Goal: Contribute content

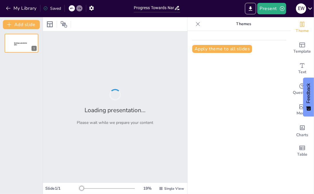
type input "Progress Towards Nanotechnology in the Workplace"
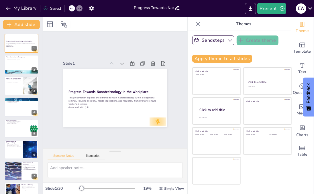
checkbox input "true"
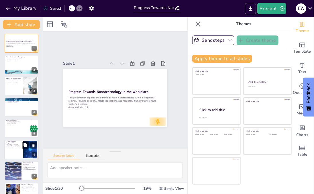
checkbox input "true"
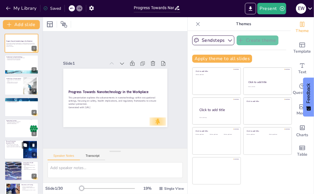
checkbox input "true"
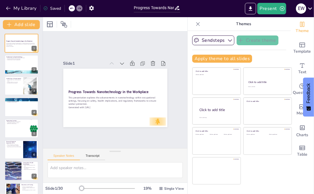
checkbox input "true"
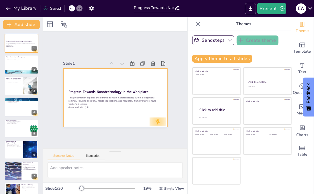
checkbox input "true"
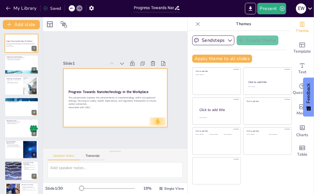
checkbox input "true"
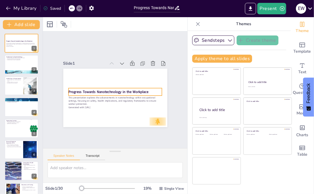
checkbox input "true"
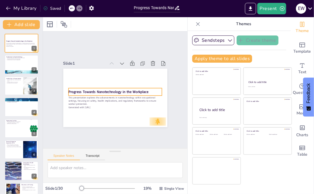
checkbox input "true"
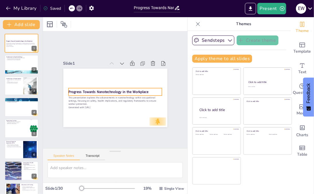
checkbox input "true"
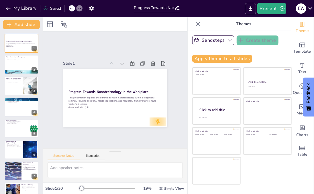
checkbox input "true"
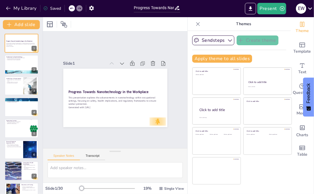
checkbox input "true"
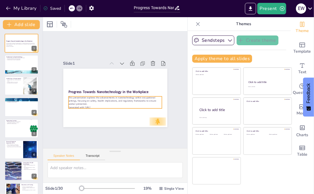
checkbox input "true"
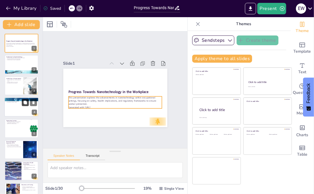
checkbox input "true"
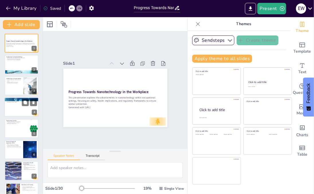
checkbox input "true"
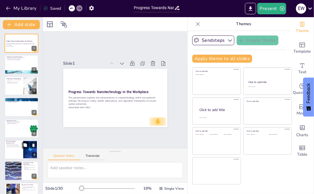
checkbox input "true"
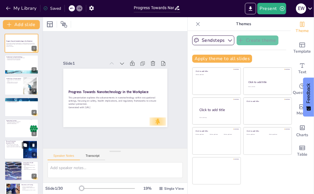
checkbox input "true"
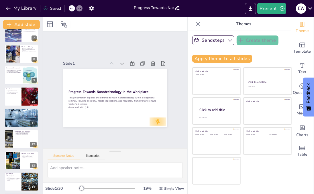
checkbox input "true"
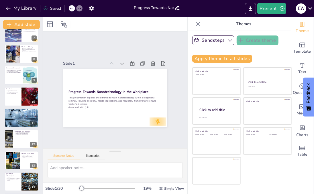
scroll to position [143, 0]
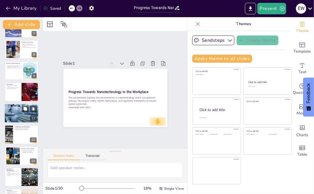
checkbox input "true"
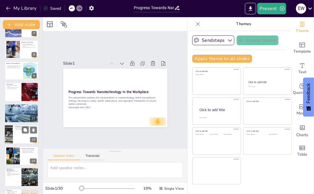
checkbox input "true"
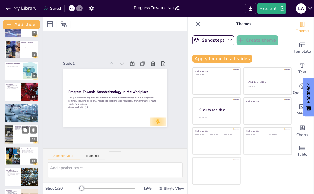
checkbox input "true"
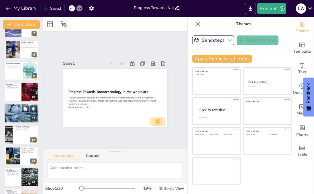
checkbox input "true"
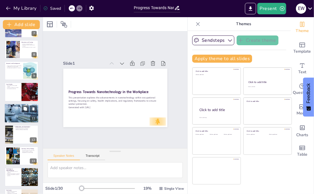
checkbox input "true"
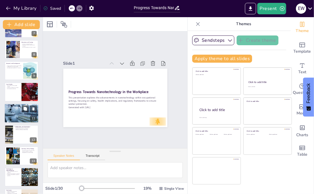
click at [20, 112] on div at bounding box center [21, 113] width 34 height 23
checkbox input "true"
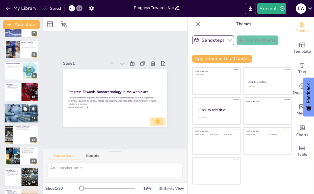
checkbox input "true"
type textarea "Developing standardized exposure limits is crucial for establishing a baseline …"
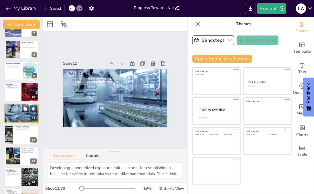
scroll to position [144, 0]
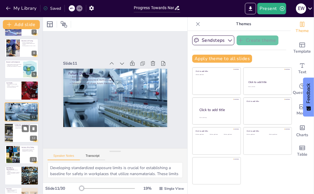
checkbox input "true"
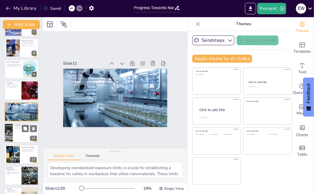
checkbox input "true"
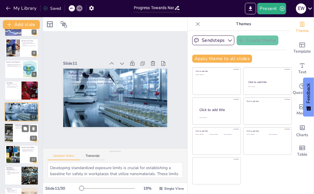
checkbox input "true"
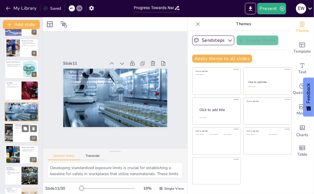
click at [17, 138] on div at bounding box center [21, 132] width 34 height 19
checkbox input "true"
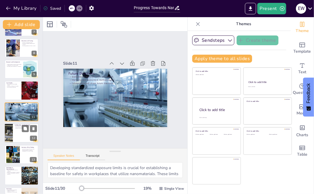
checkbox input "true"
type textarea "Collaborations among different sectors can lead to a richer exchange of knowled…"
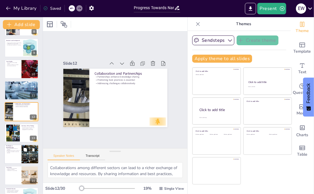
checkbox input "true"
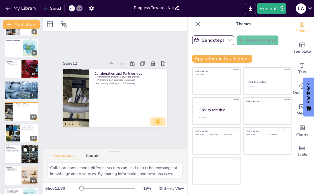
checkbox input "true"
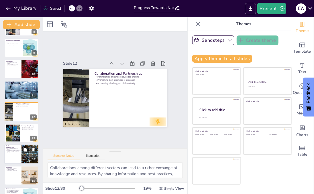
checkbox input "true"
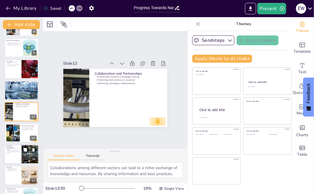
click at [20, 153] on div at bounding box center [21, 154] width 34 height 19
checkbox input "true"
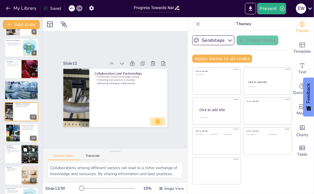
checkbox input "true"
type textarea "The absence of comprehensive data on nanomaterial exposure presents a significa…"
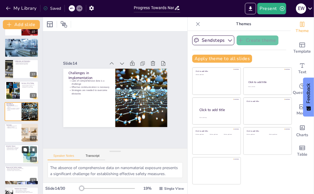
checkbox input "true"
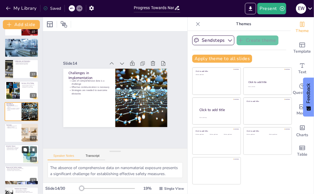
checkbox input "true"
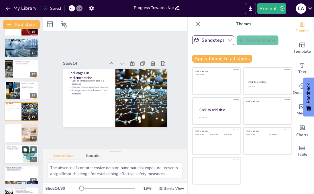
checkbox input "true"
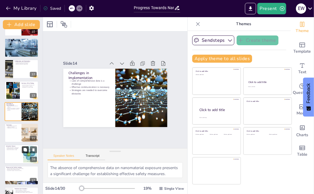
checkbox input "true"
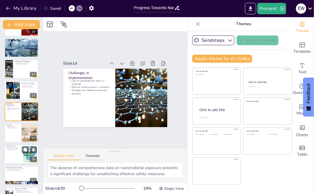
checkbox input "true"
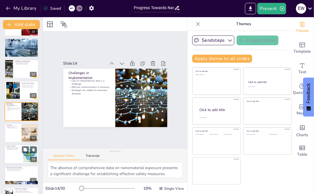
checkbox input "true"
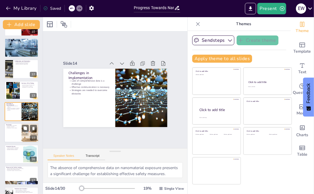
checkbox input "true"
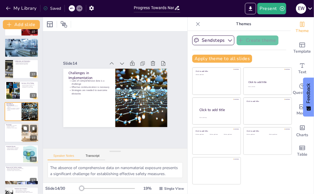
checkbox input "true"
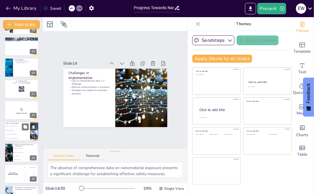
checkbox input "true"
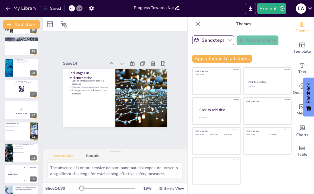
scroll to position [480, 0]
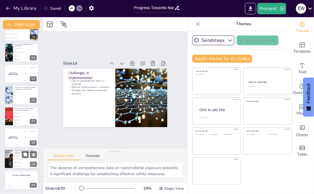
click at [20, 162] on li "To assess employee satisfaction" at bounding box center [26, 162] width 26 height 3
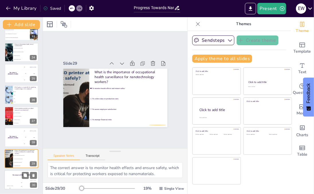
click at [17, 180] on div "Jaap 200" at bounding box center [21, 185] width 11 height 10
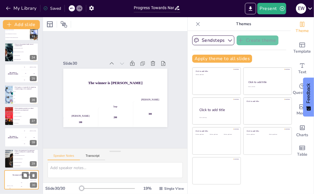
scroll to position [480, 0]
click at [20, 137] on h4 "The winner is [PERSON_NAME]" at bounding box center [12, 137] width 17 height 3
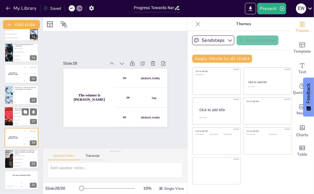
scroll to position [481, 0]
click at [21, 110] on p "What engineering controls can reduce exposure to nanomaterials?" at bounding box center [26, 109] width 22 height 3
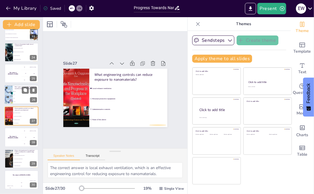
click at [20, 96] on li "FDA" at bounding box center [26, 95] width 26 height 3
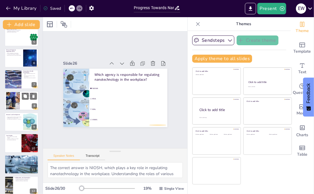
scroll to position [0, 0]
